Goal: Find contact information: Find contact information

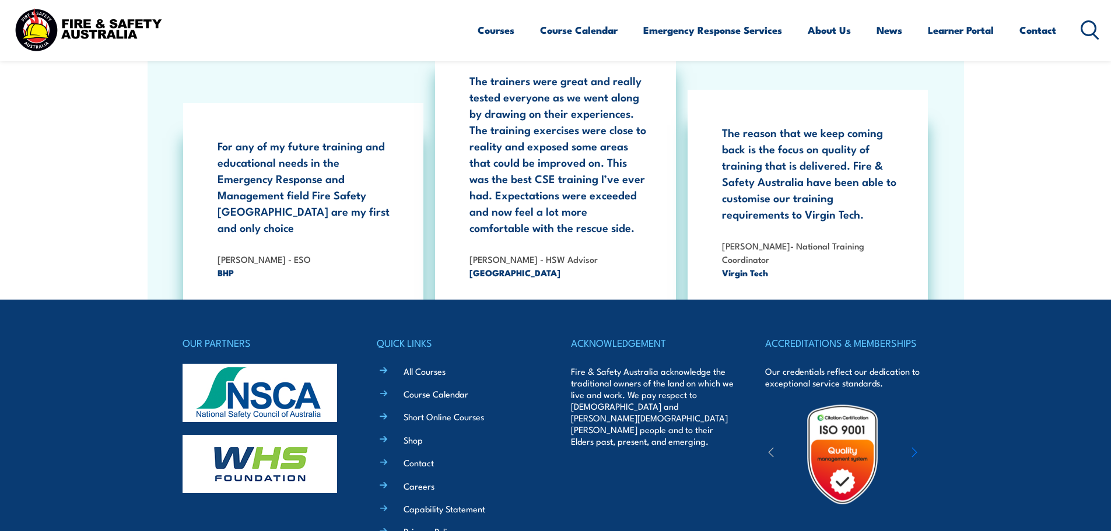
scroll to position [3785, 0]
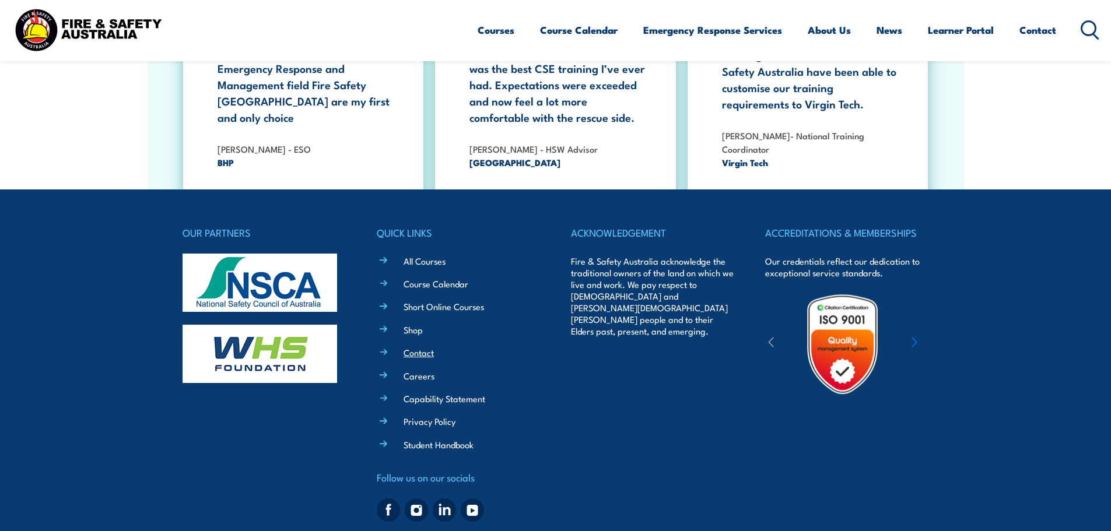
click at [422, 346] on link "Contact" at bounding box center [419, 352] width 30 height 12
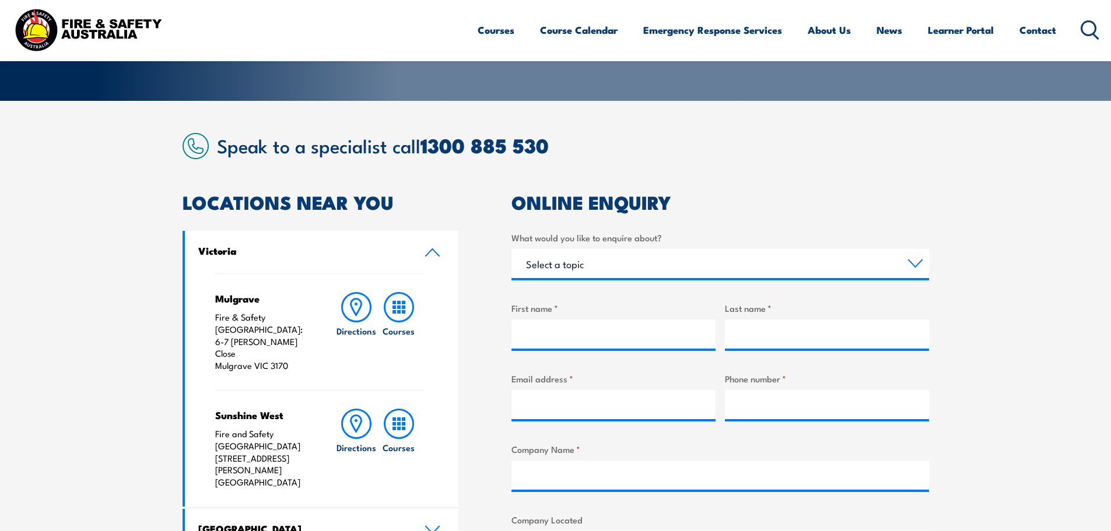
scroll to position [467, 0]
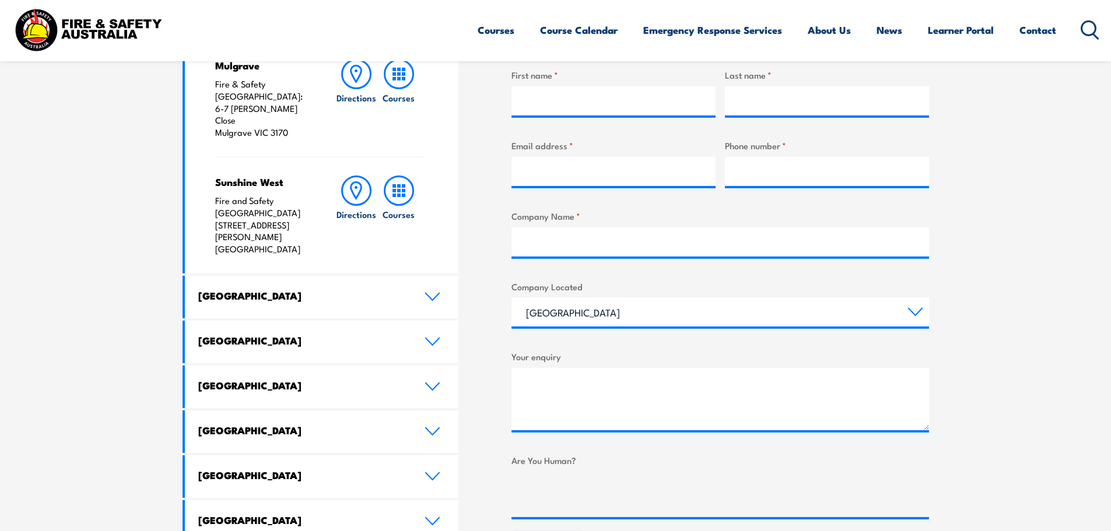
click at [259, 321] on link "[GEOGRAPHIC_DATA]" at bounding box center [322, 342] width 274 height 43
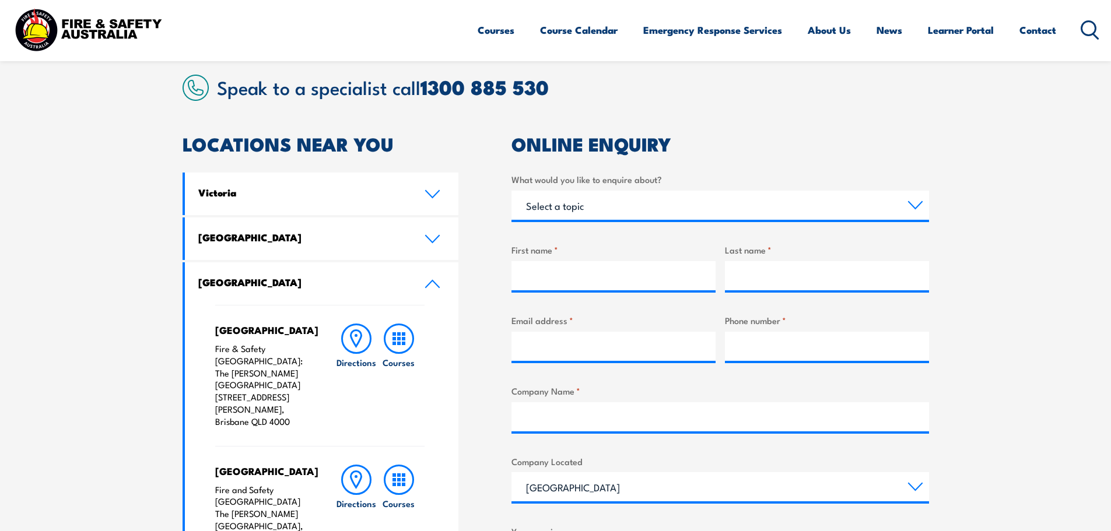
scroll to position [58, 0]
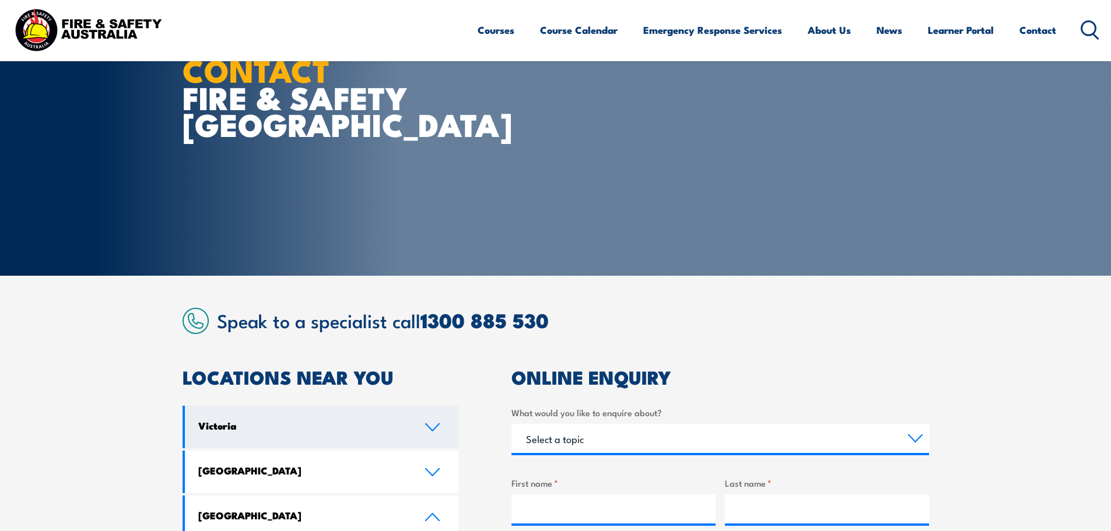
click at [284, 422] on h4 "Victoria" at bounding box center [302, 425] width 209 height 13
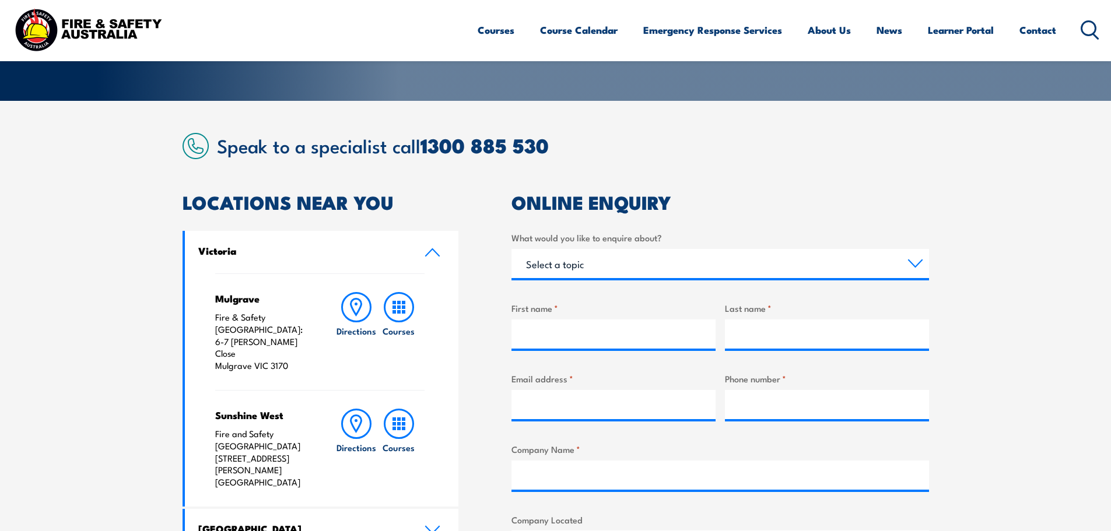
scroll to position [0, 0]
